Goal: Information Seeking & Learning: Learn about a topic

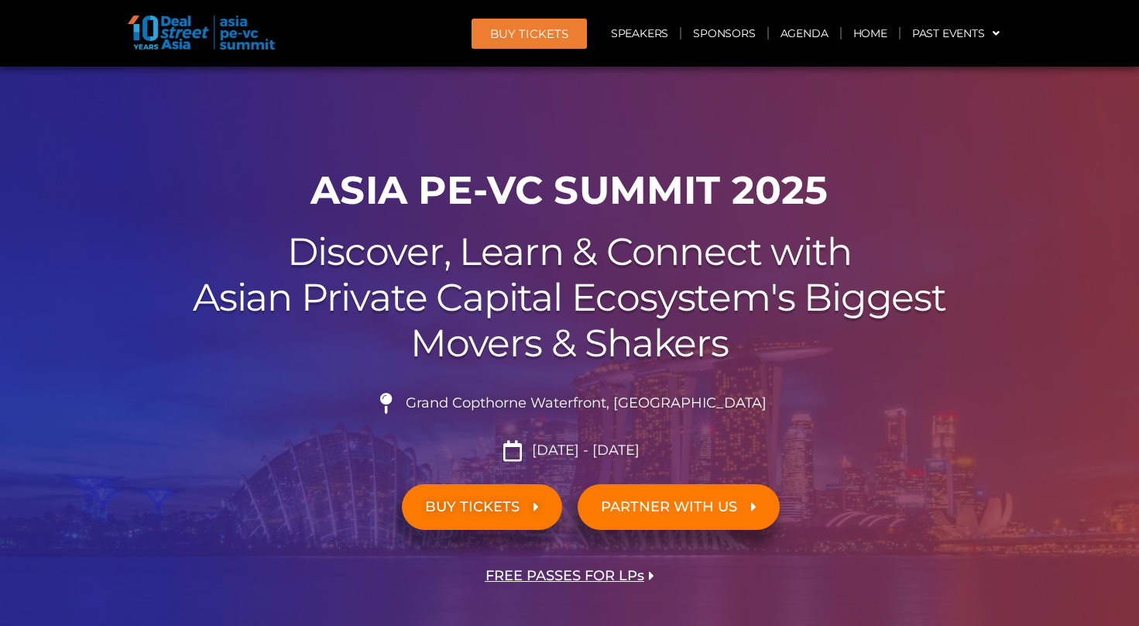
scroll to position [465, 0]
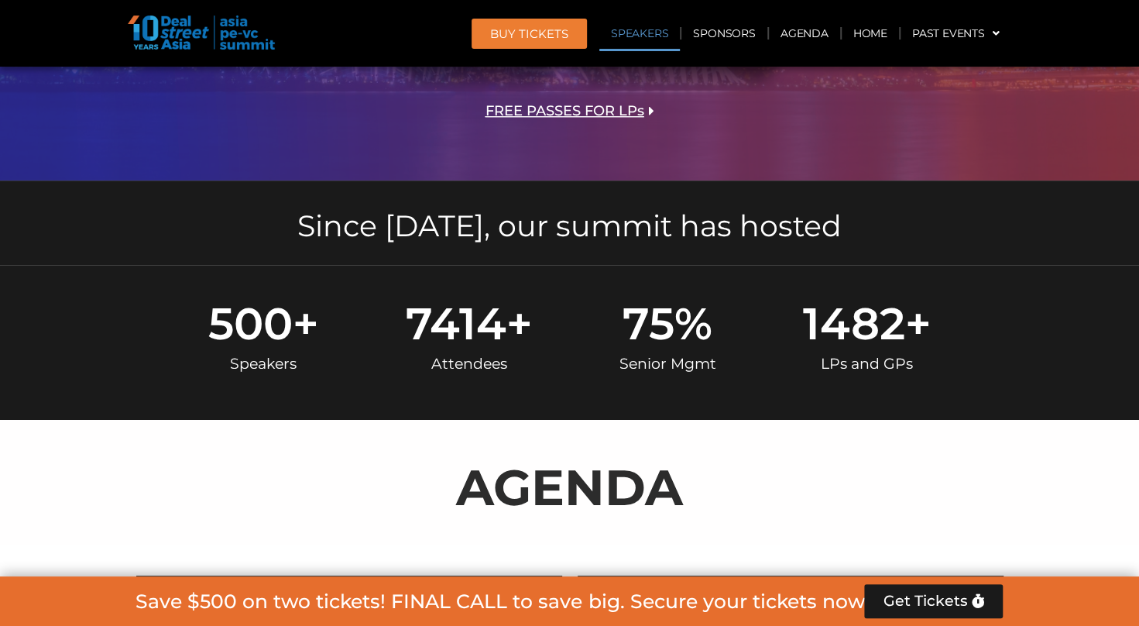
click at [648, 34] on link "Speakers" at bounding box center [640, 33] width 81 height 36
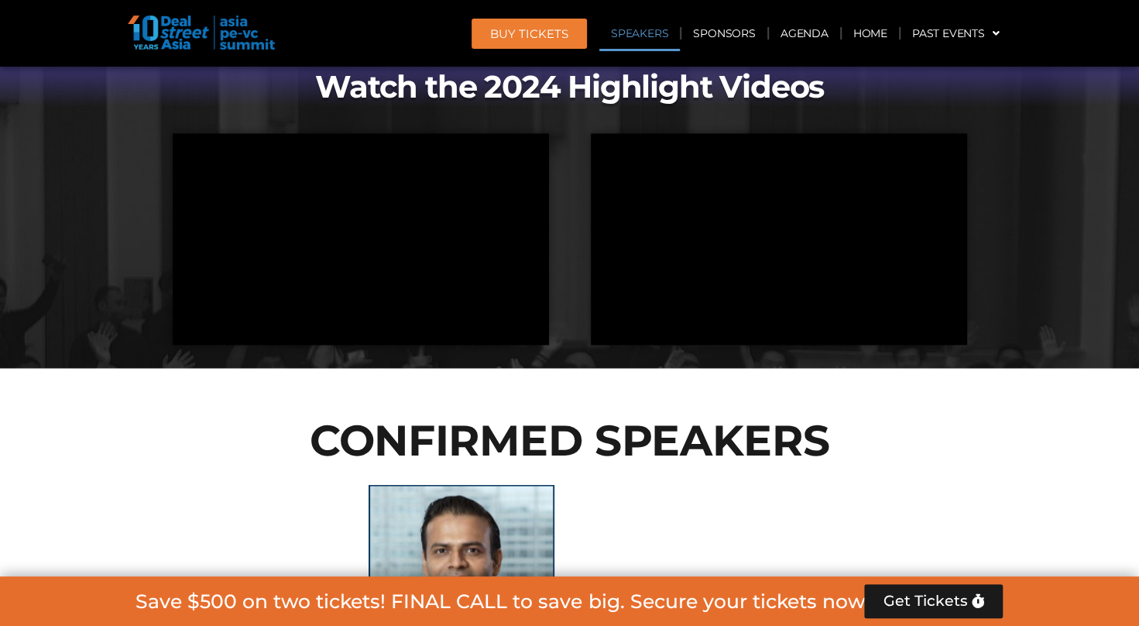
scroll to position [1696, 0]
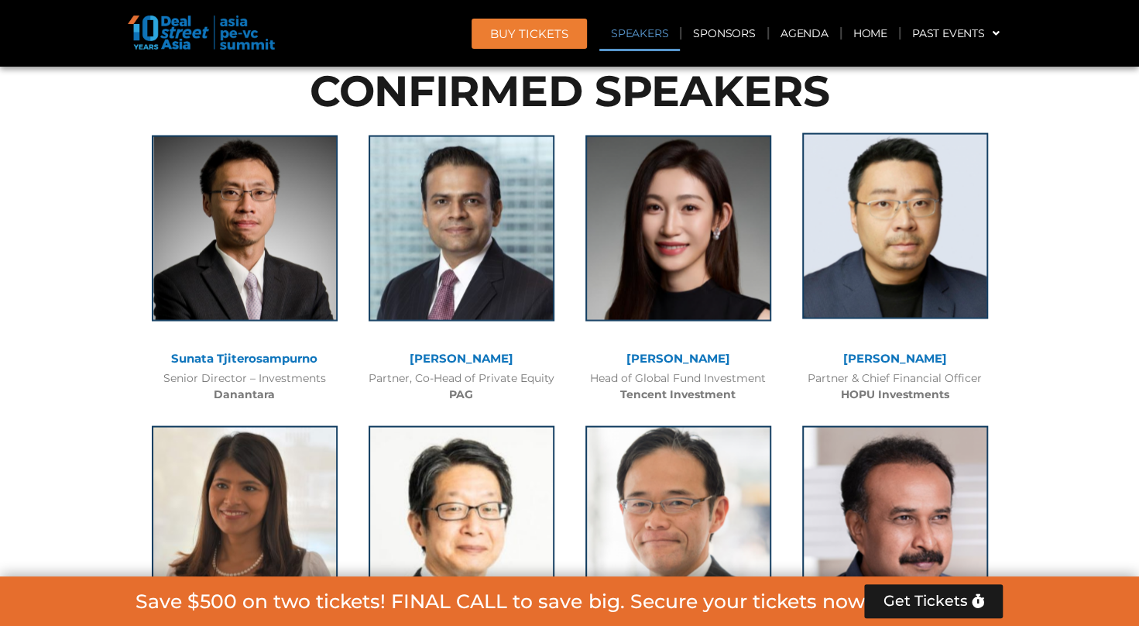
click at [948, 215] on img at bounding box center [895, 225] width 186 height 186
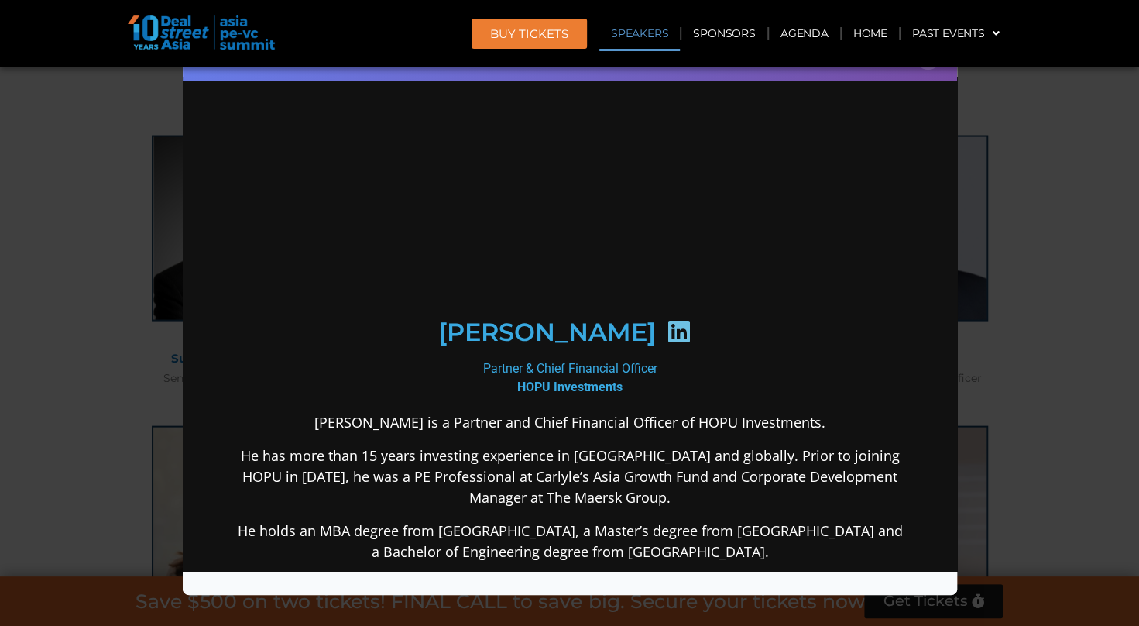
scroll to position [0, 0]
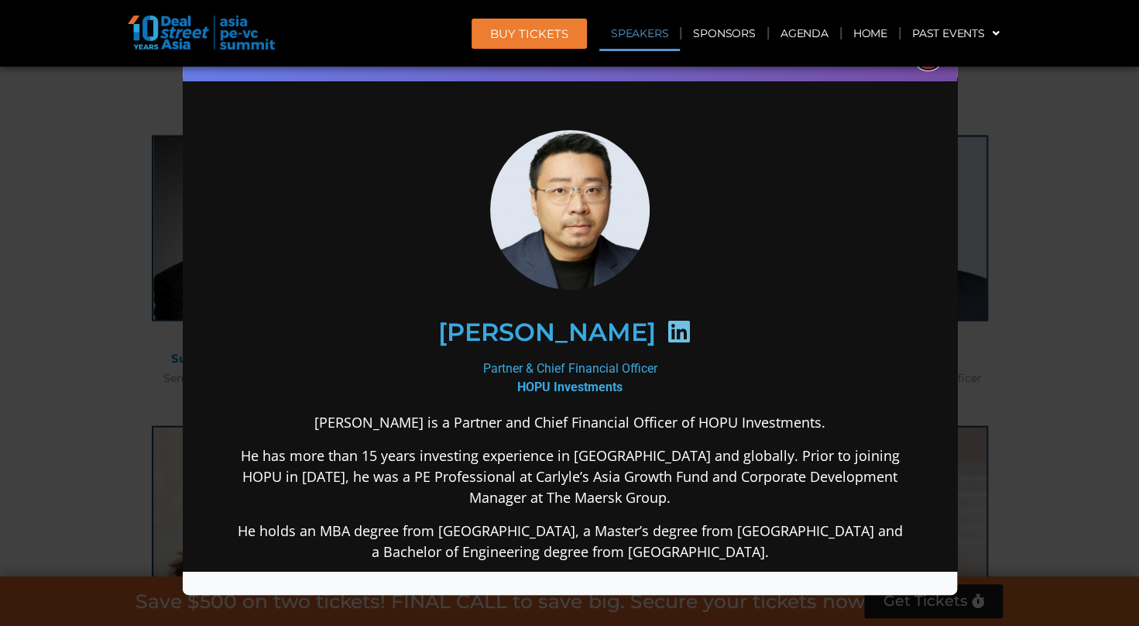
click at [929, 67] on button "×" at bounding box center [928, 56] width 27 height 27
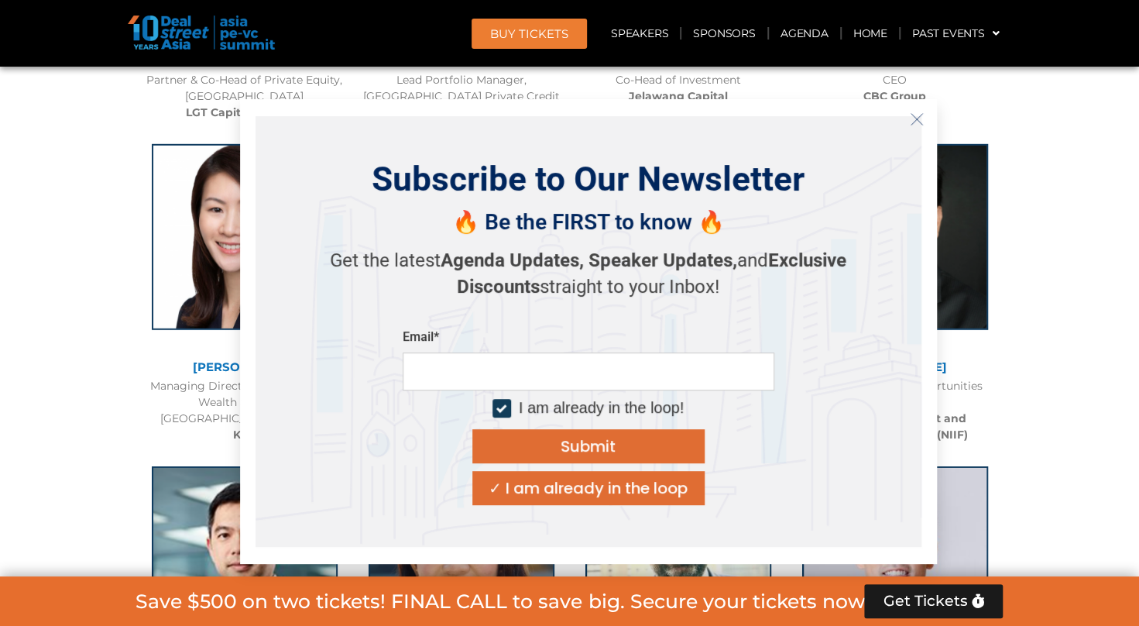
scroll to position [2626, 0]
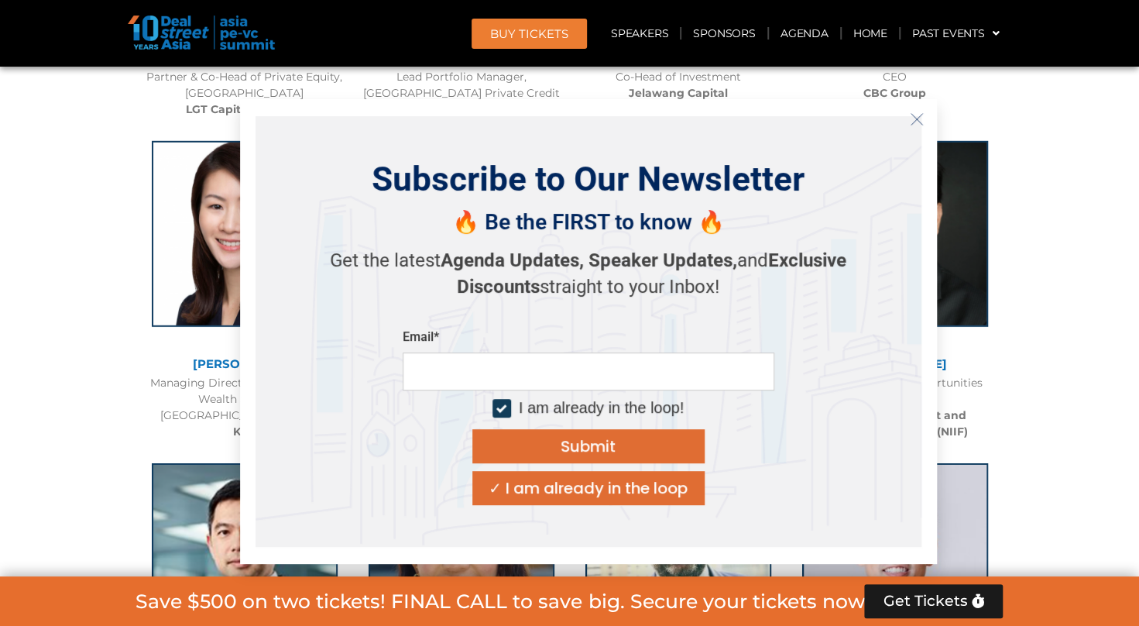
click at [913, 121] on icon "Close" at bounding box center [917, 119] width 14 height 14
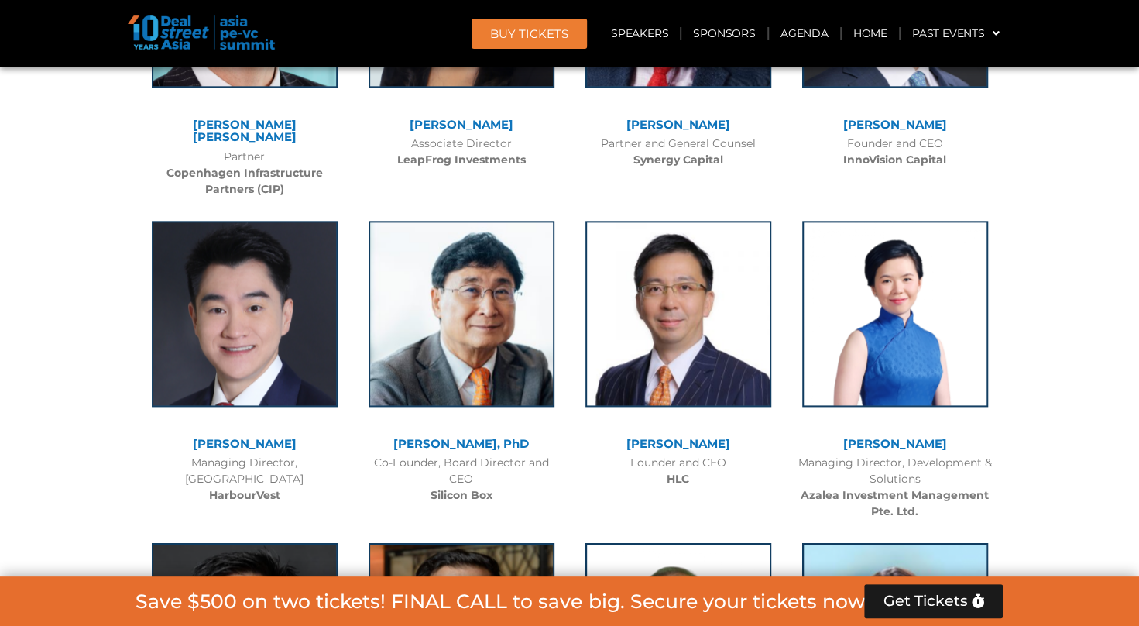
scroll to position [7815, 0]
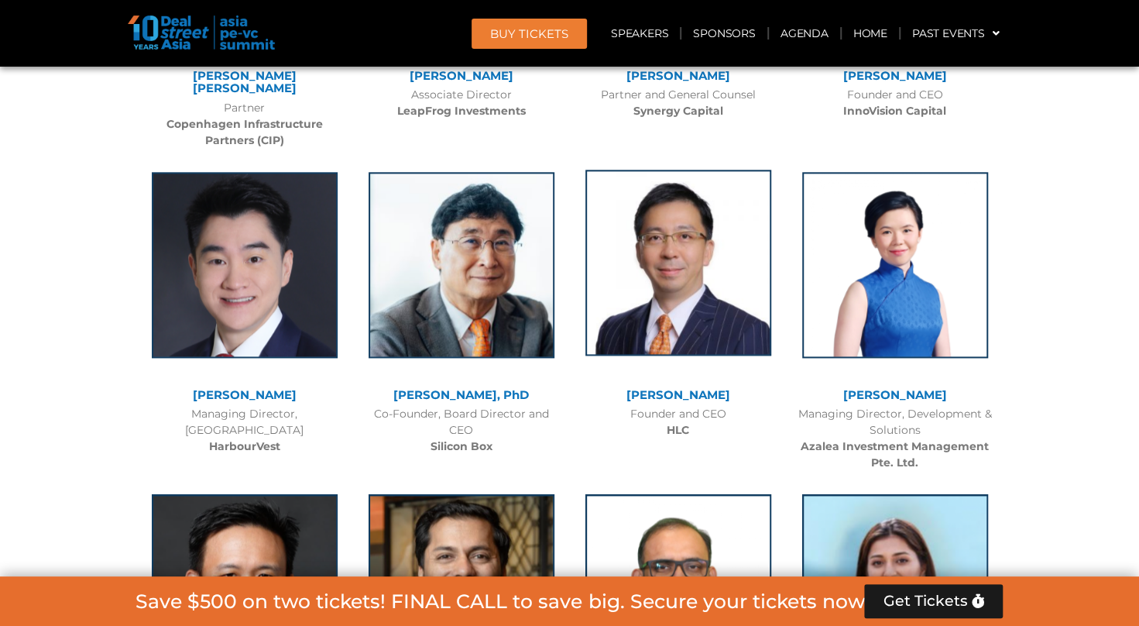
click at [703, 228] on img at bounding box center [679, 263] width 186 height 186
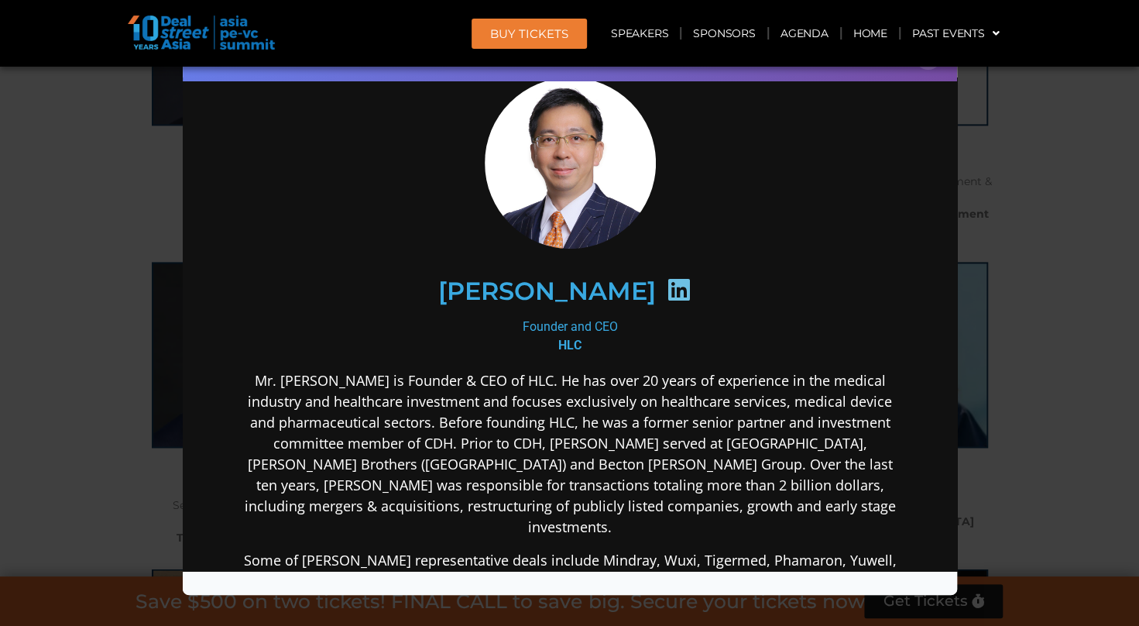
scroll to position [77, 0]
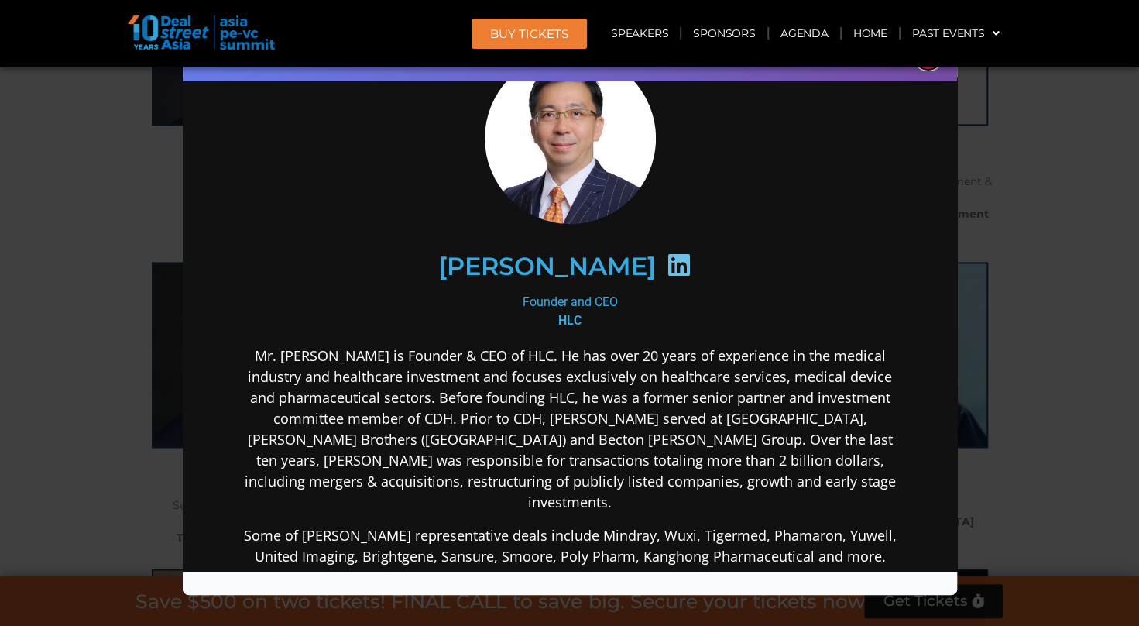
click at [930, 67] on button "×" at bounding box center [928, 56] width 27 height 27
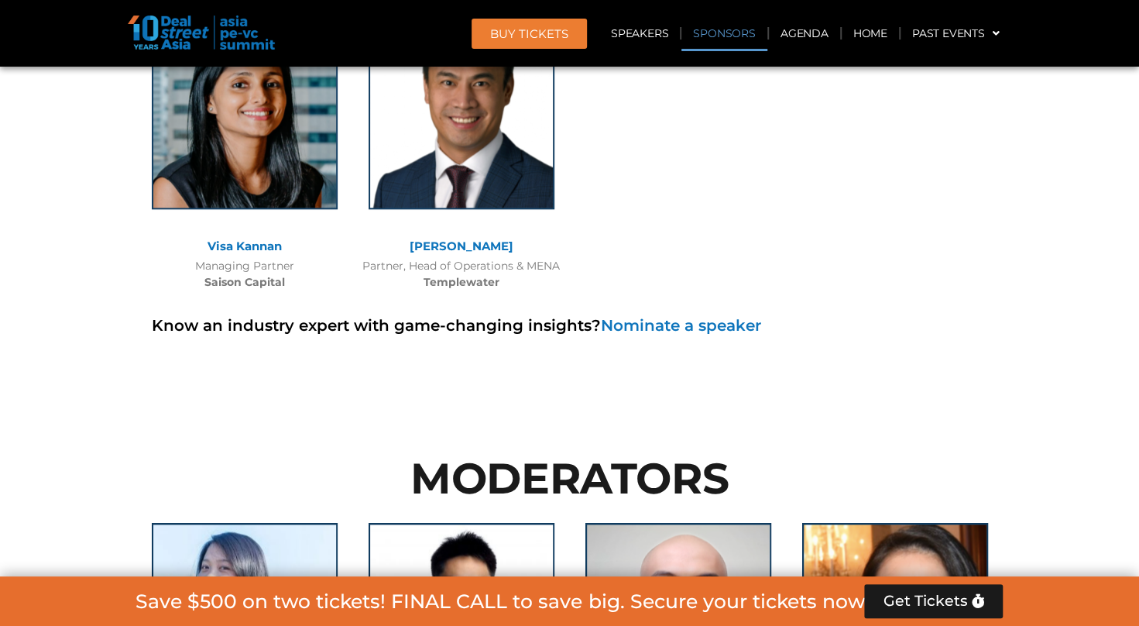
scroll to position [11378, 0]
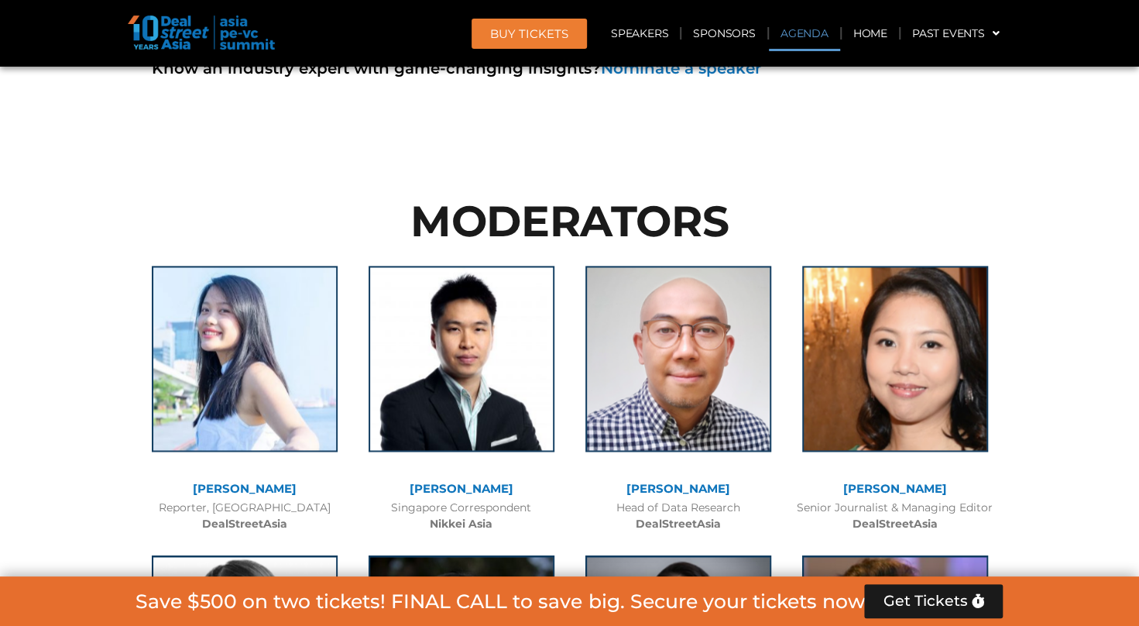
click at [820, 34] on link "Agenda" at bounding box center [804, 33] width 71 height 36
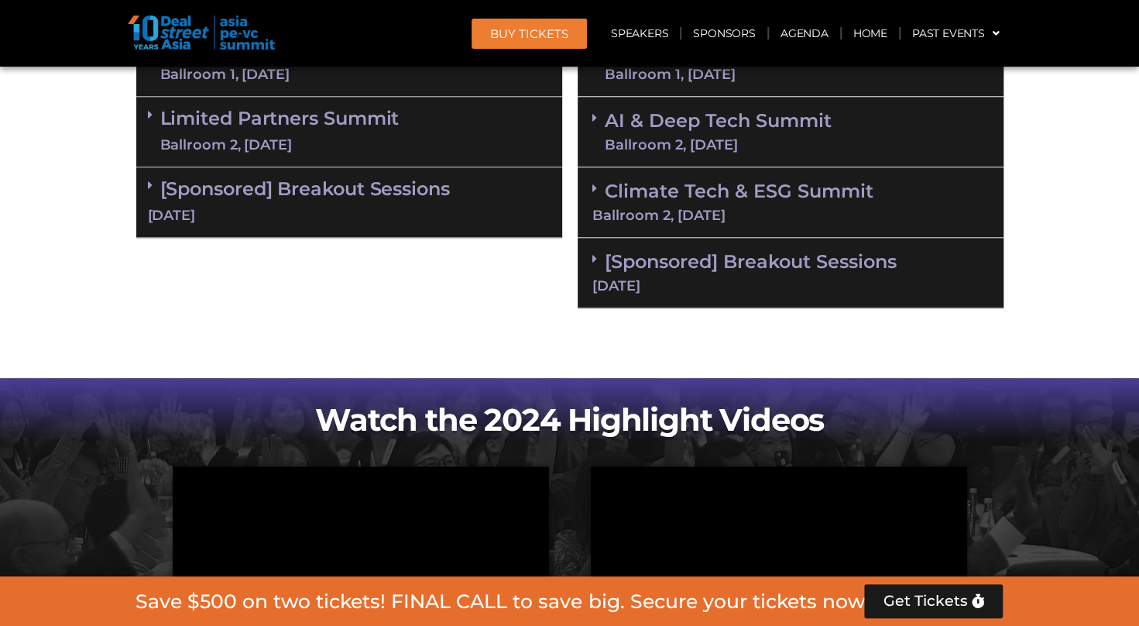
scroll to position [0, 0]
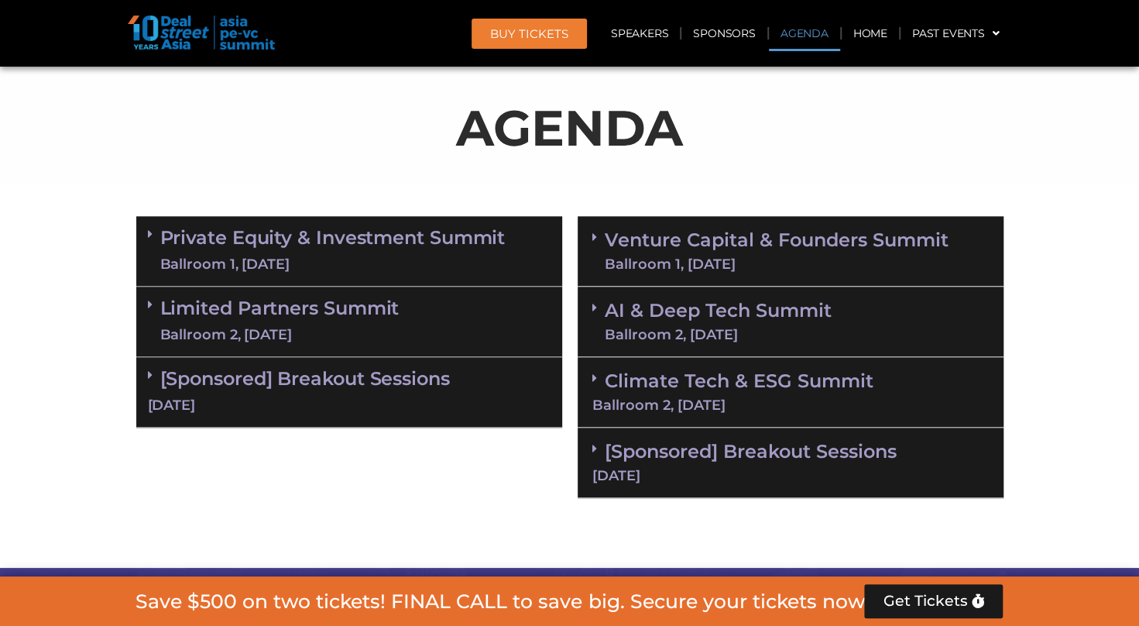
click at [731, 253] on link "Venture Capital & Founders​ Summit Ballroom 1, [DATE]" at bounding box center [777, 251] width 344 height 40
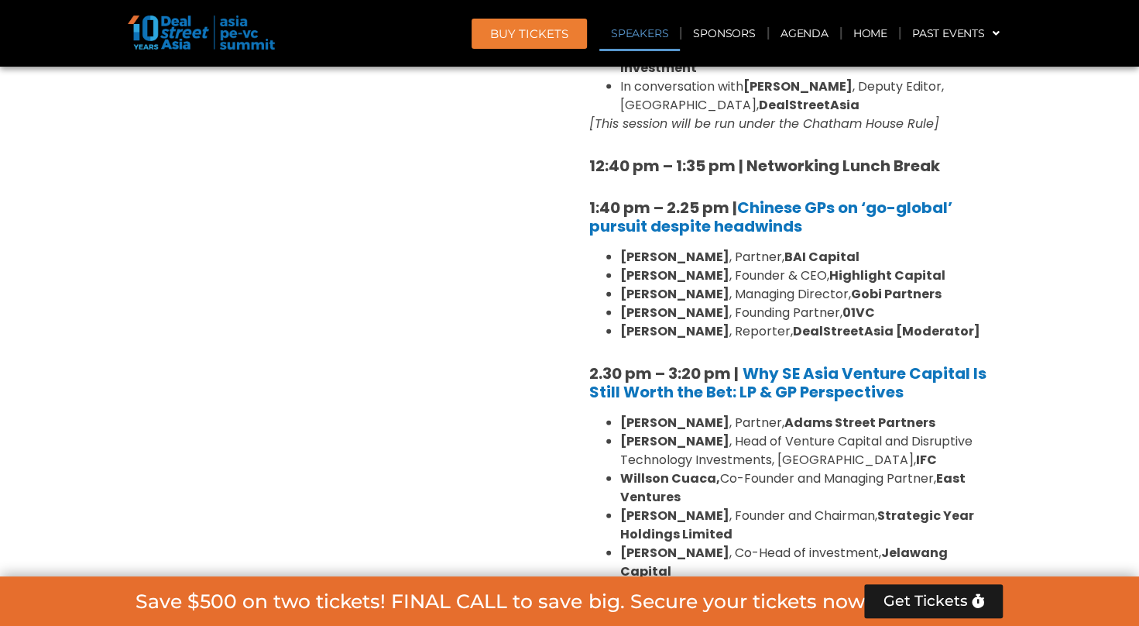
scroll to position [1986, 0]
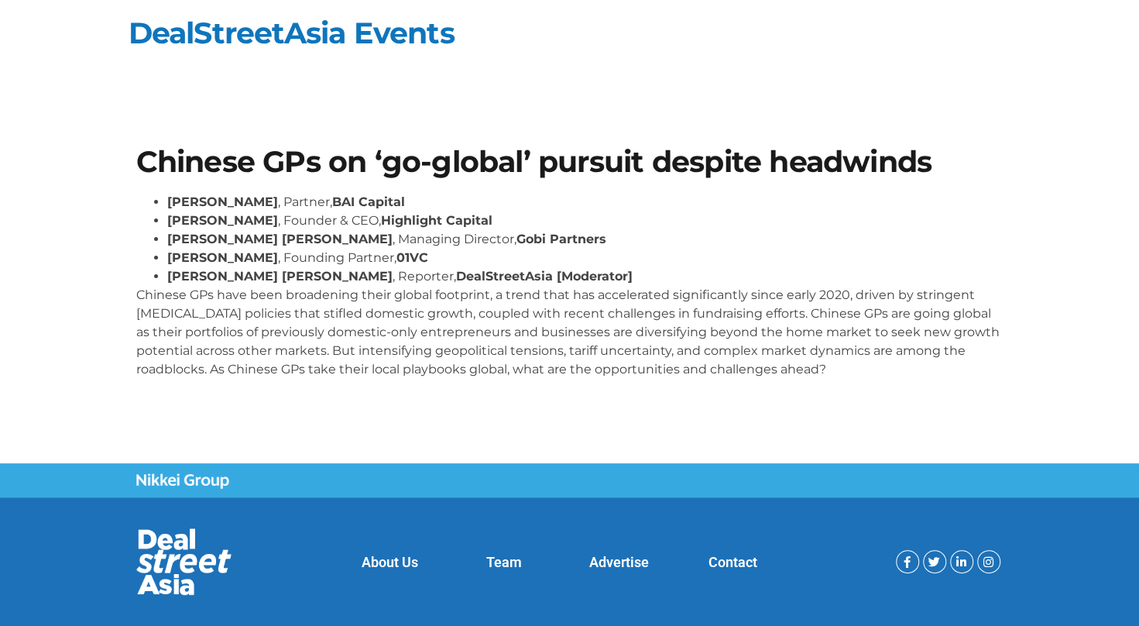
click at [247, 302] on p "Chinese GPs have been broadening their global footprint, a trend that has accel…" at bounding box center [569, 332] width 867 height 93
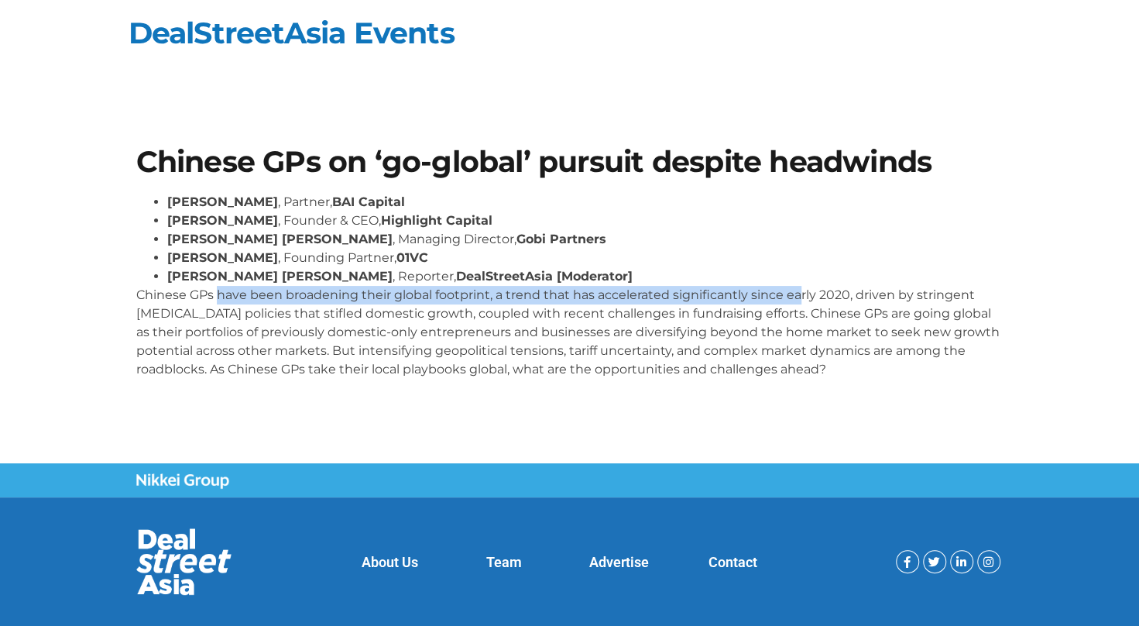
drag, startPoint x: 220, startPoint y: 294, endPoint x: 797, endPoint y: 302, distance: 577.1
click at [797, 302] on p "Chinese GPs have been broadening their global footprint, a trend that has accel…" at bounding box center [569, 332] width 867 height 93
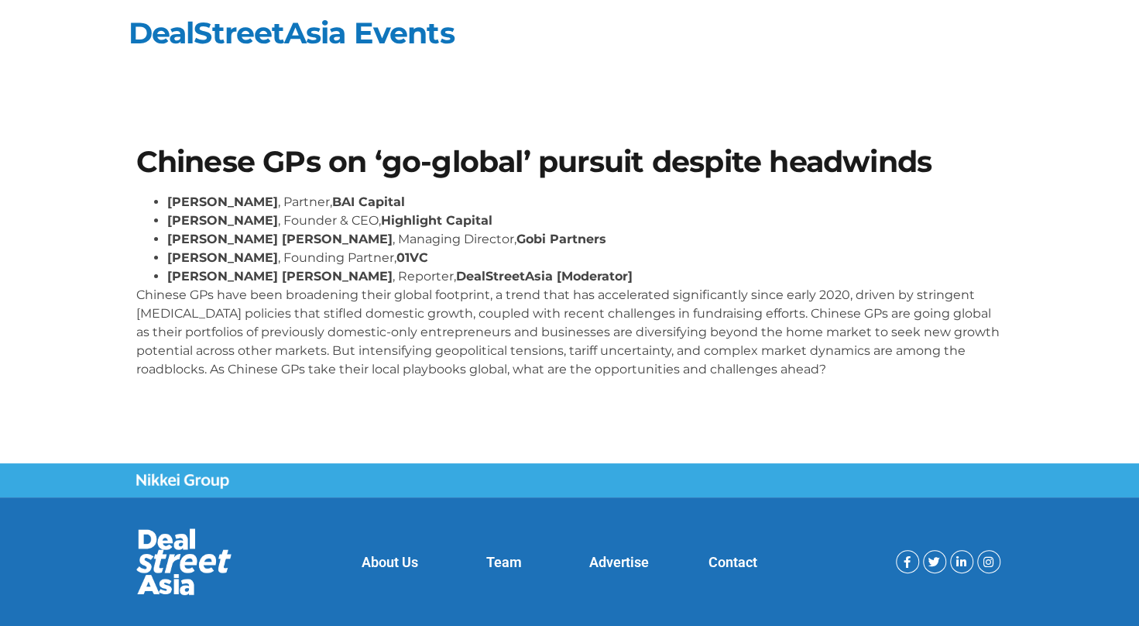
drag, startPoint x: 797, startPoint y: 302, endPoint x: 624, endPoint y: 454, distance: 230.5
click at [624, 454] on div "Chinese GPs on ‘go-global’ pursuit despite headwinds [PERSON_NAME] , Partner, B…" at bounding box center [569, 274] width 1139 height 378
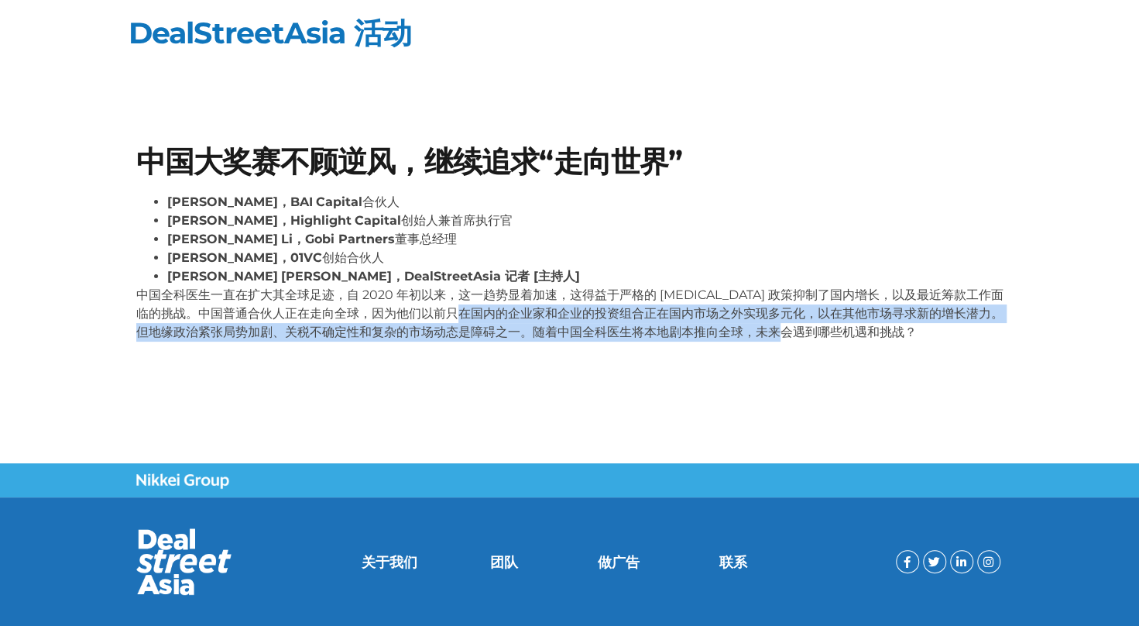
drag, startPoint x: 817, startPoint y: 329, endPoint x: 492, endPoint y: 316, distance: 325.6
click at [492, 316] on p "中国全科医生一直在扩大其全球足迹，自 2020 年初以来，这一趋势显着加速，这得益于严格的 COVID-19 政策抑制了国内增长，以及最近筹款工作面临的挑战。…" at bounding box center [569, 314] width 867 height 56
drag, startPoint x: 492, startPoint y: 316, endPoint x: 613, endPoint y: 381, distance: 137.9
click at [613, 381] on section "中国大奖赛不顾逆风，继续追求“走向世界” William Zhao，BAI Capital 合伙人 Steven Wang，Highlight Capital…" at bounding box center [569, 250] width 1139 height 299
